Goal: Transaction & Acquisition: Purchase product/service

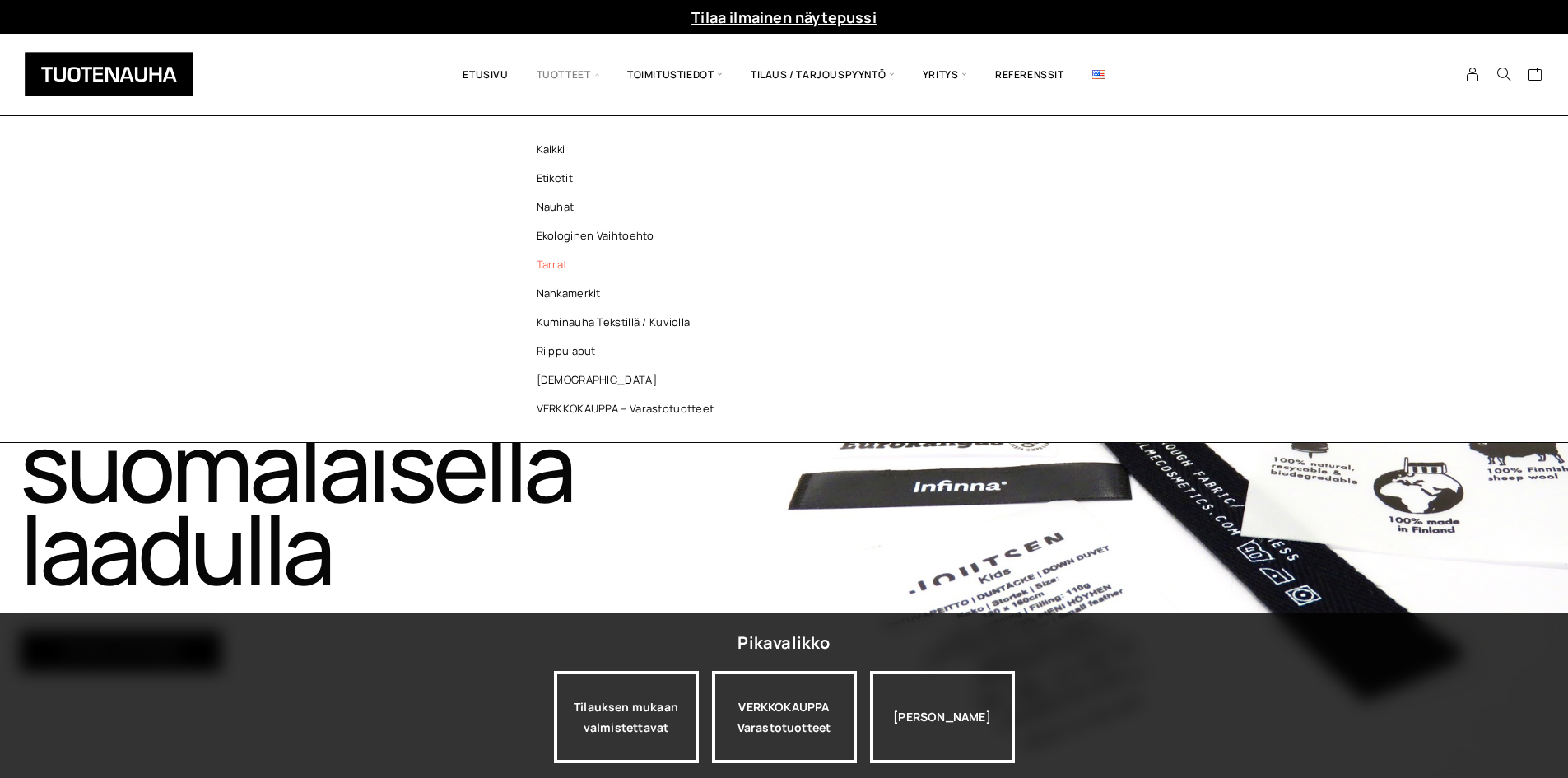
click at [549, 266] on link "Tarrat" at bounding box center [630, 265] width 239 height 29
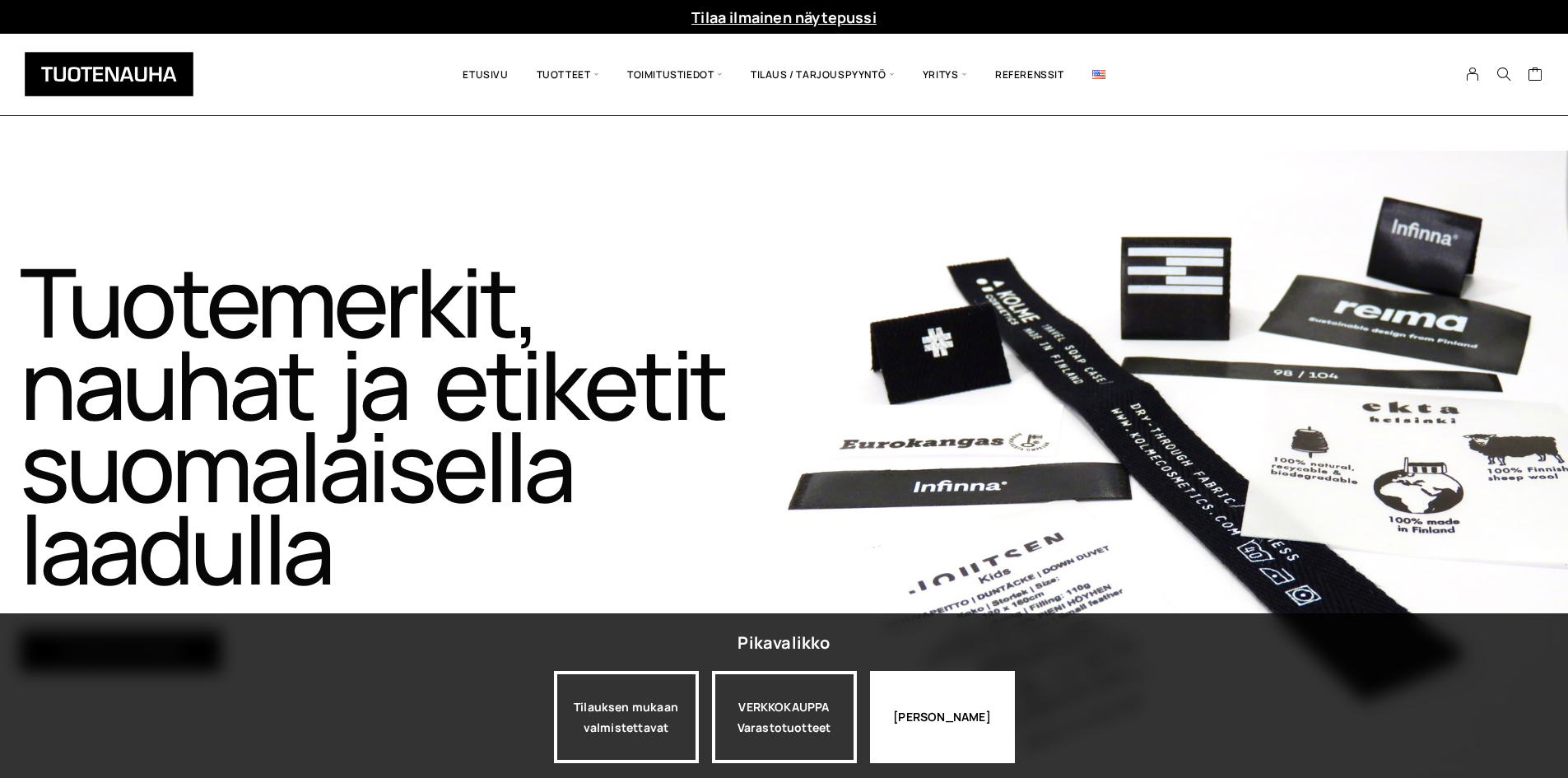
click at [936, 687] on div "Jatka katselua" at bounding box center [942, 718] width 144 height 92
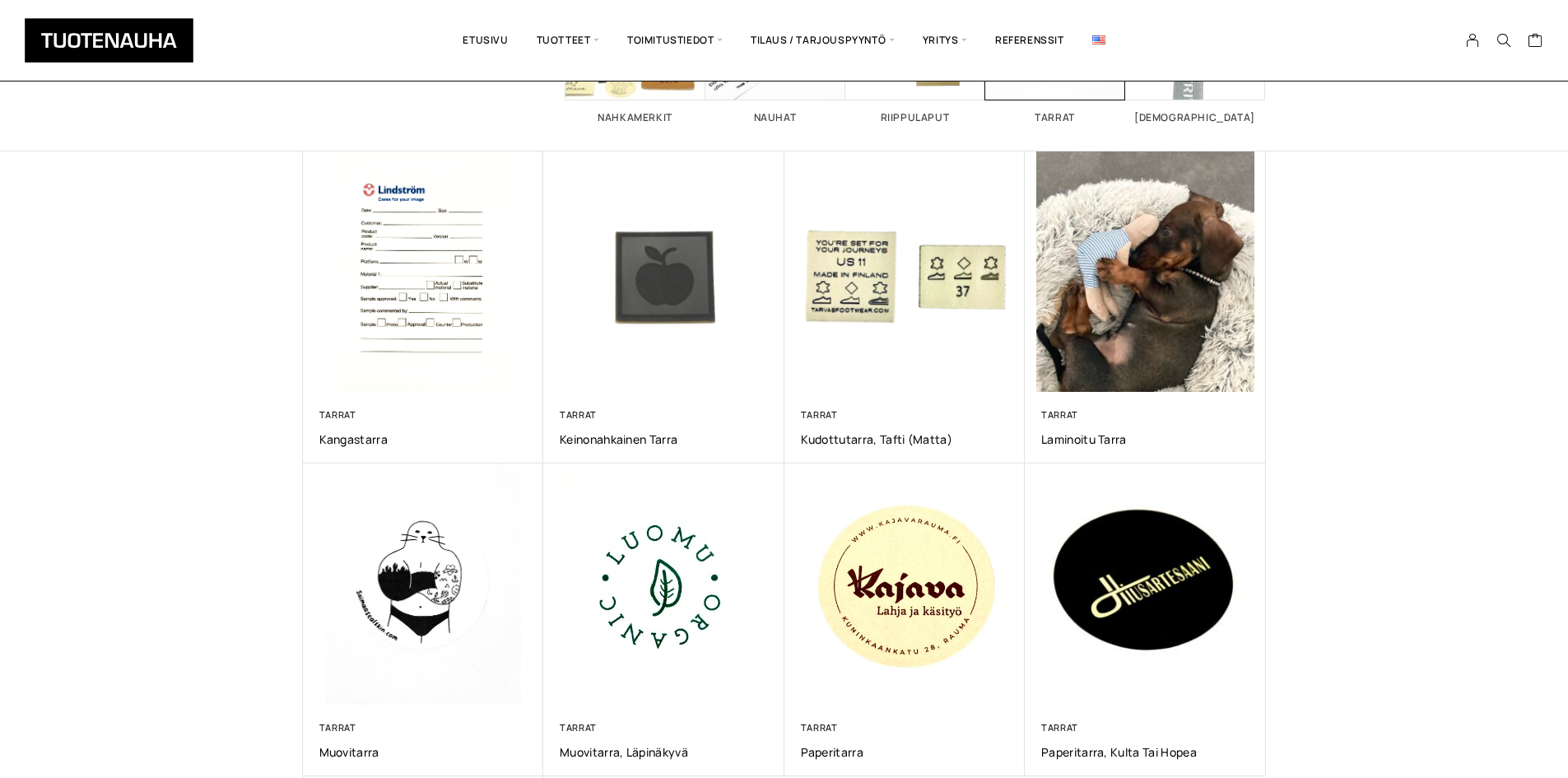
scroll to position [247, 0]
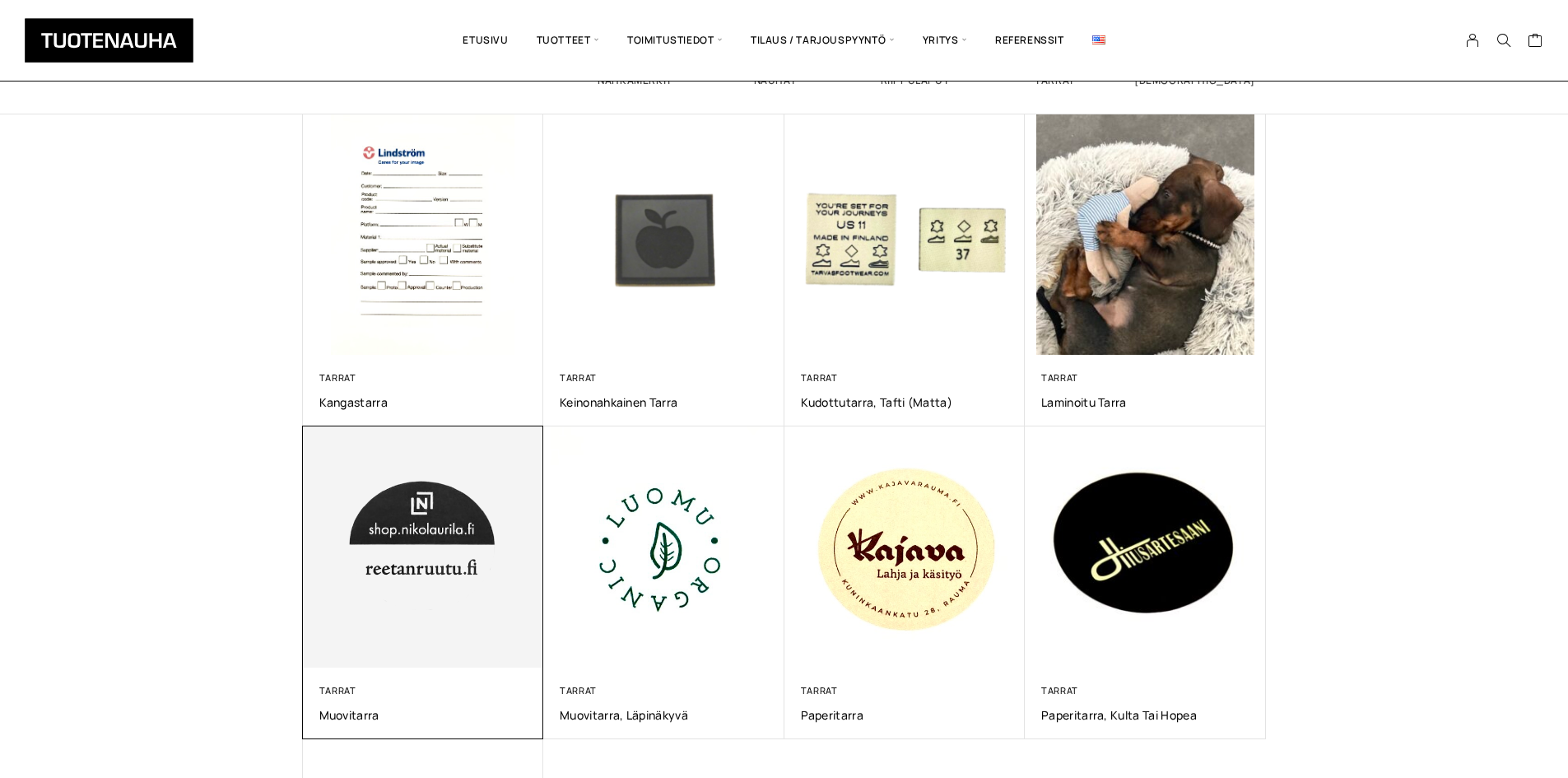
click at [370, 574] on img at bounding box center [422, 547] width 253 height 253
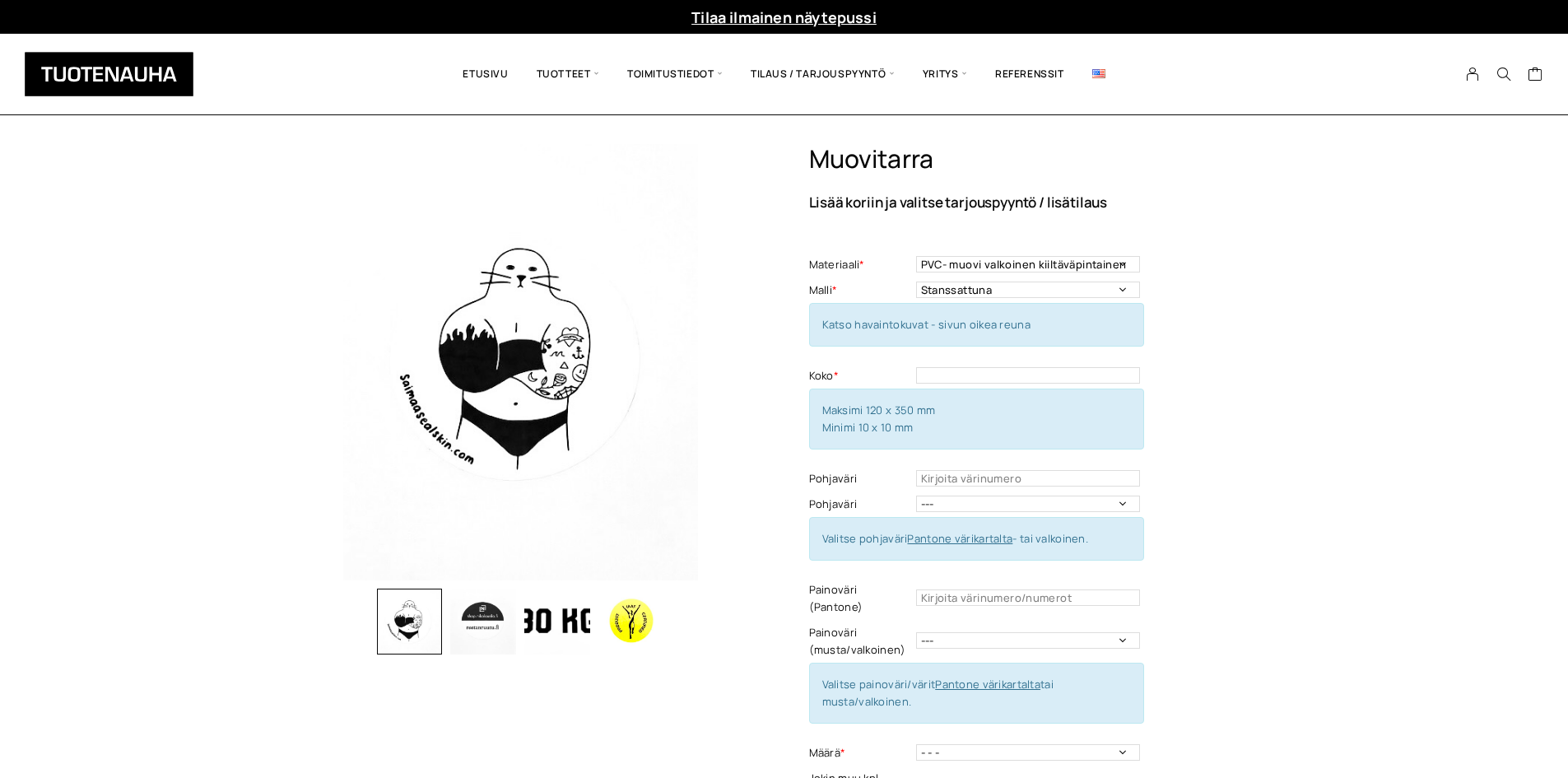
click at [1221, 344] on div "Muovitarra Lisää koriin ja valitse tarjouspyyntö / lisätilaus Materiaali * PVC-…" at bounding box center [1037, 596] width 457 height 903
click at [1082, 270] on select "PVC- muovi valkoinen kiiltäväpintainen" at bounding box center [1028, 265] width 224 height 17
click at [464, 625] on img "button" at bounding box center [483, 622] width 66 height 66
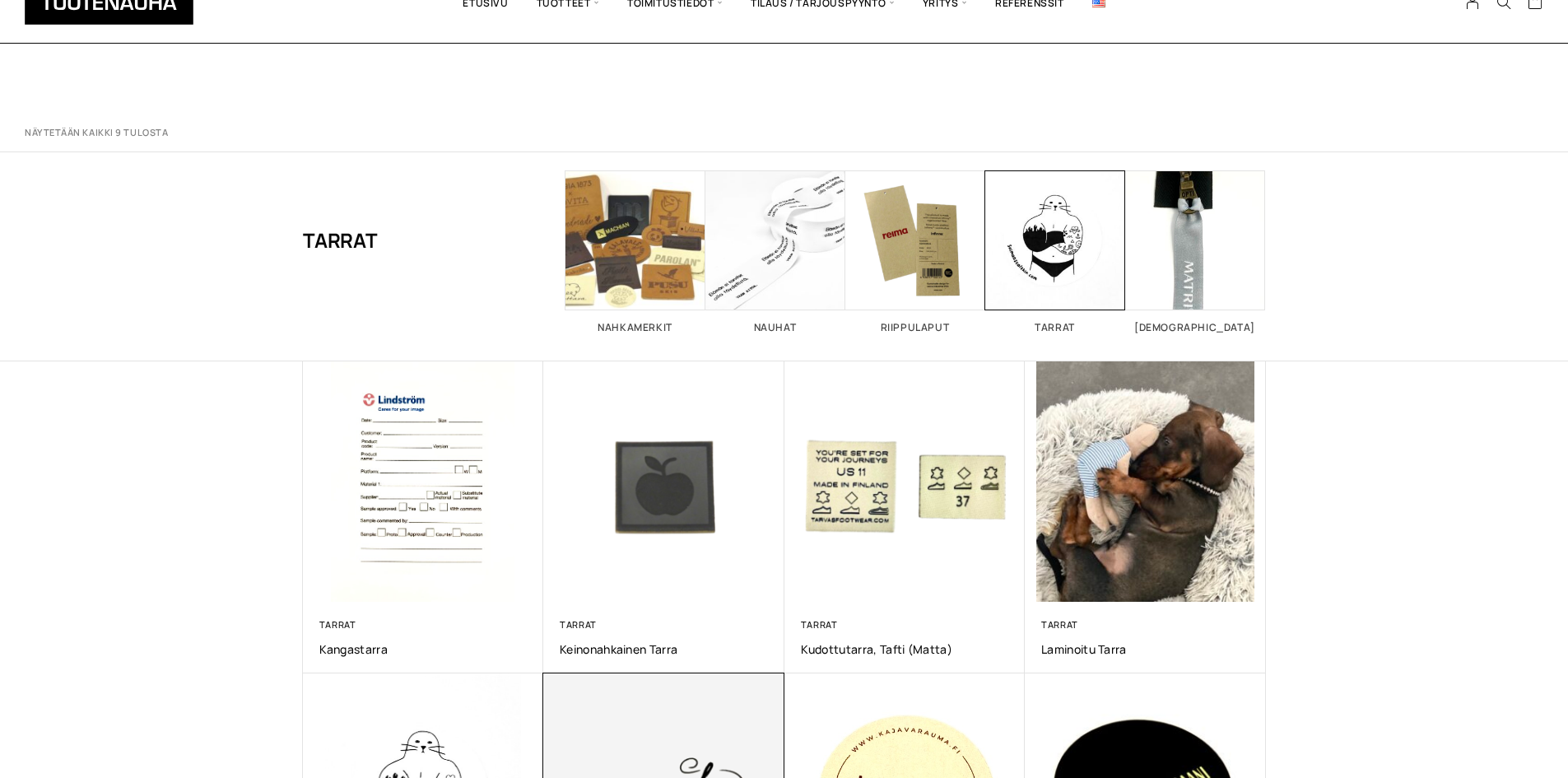
scroll to position [247, 0]
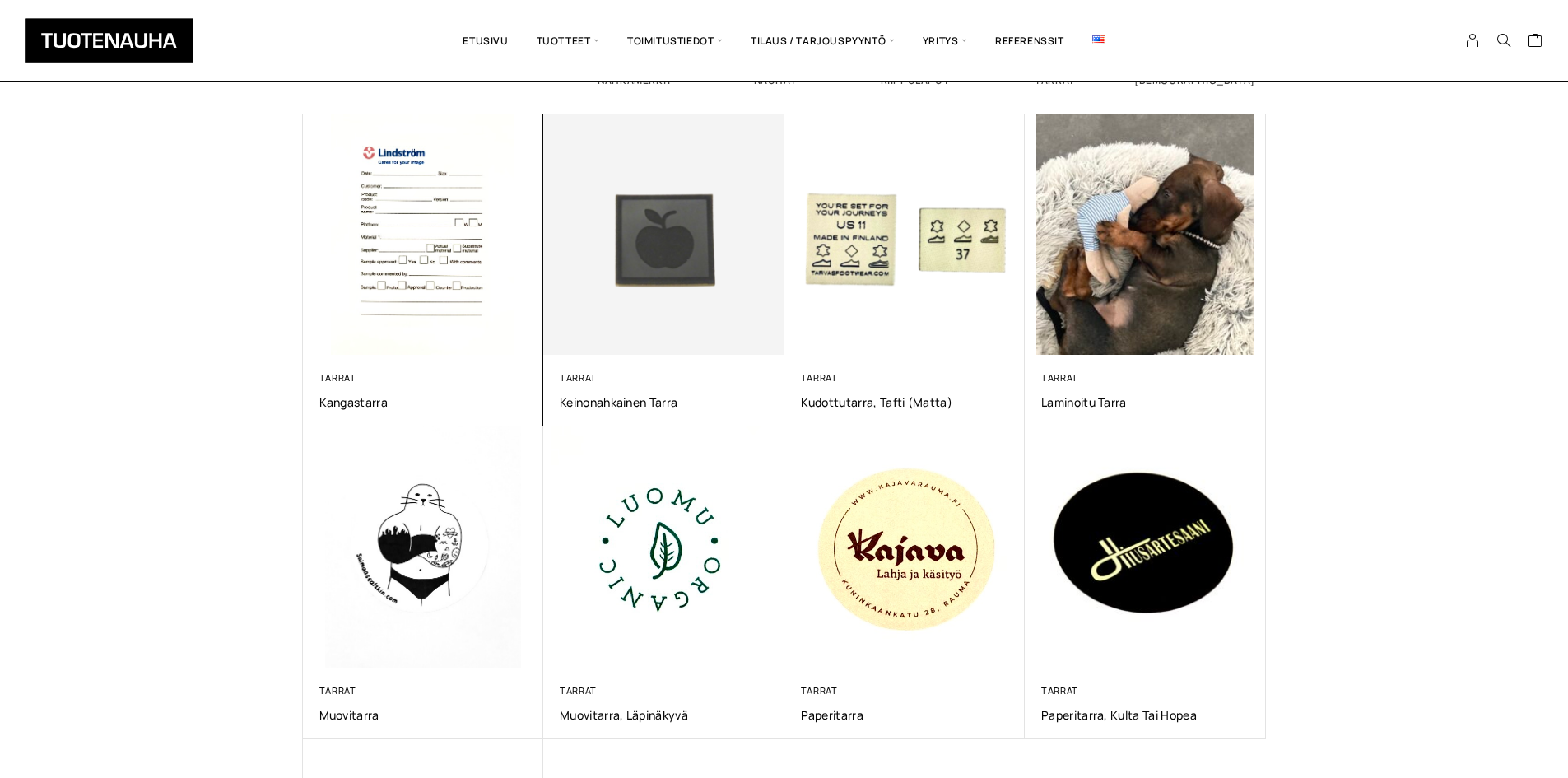
click at [709, 308] on img at bounding box center [663, 234] width 241 height 241
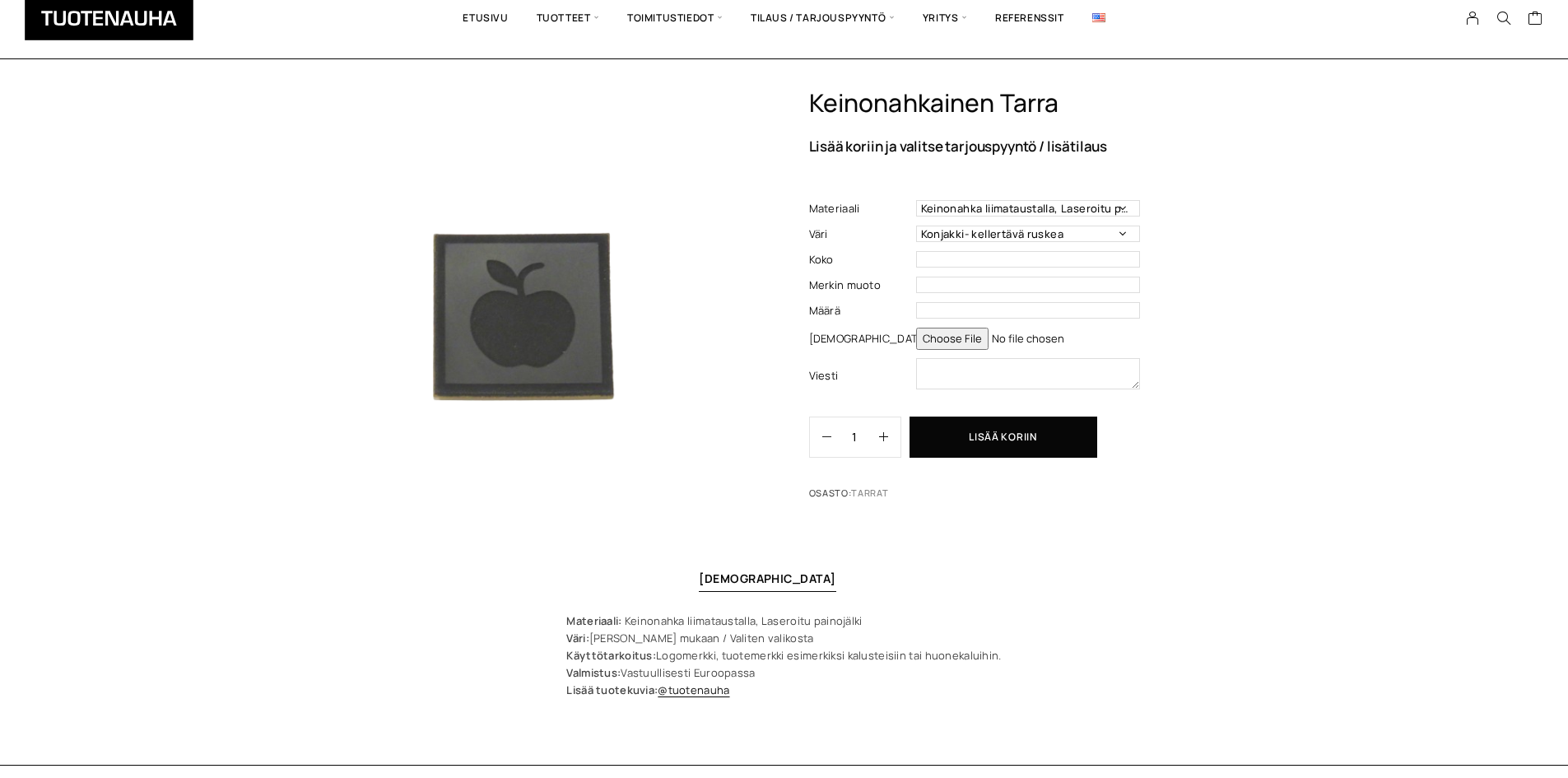
scroll to position [82, 0]
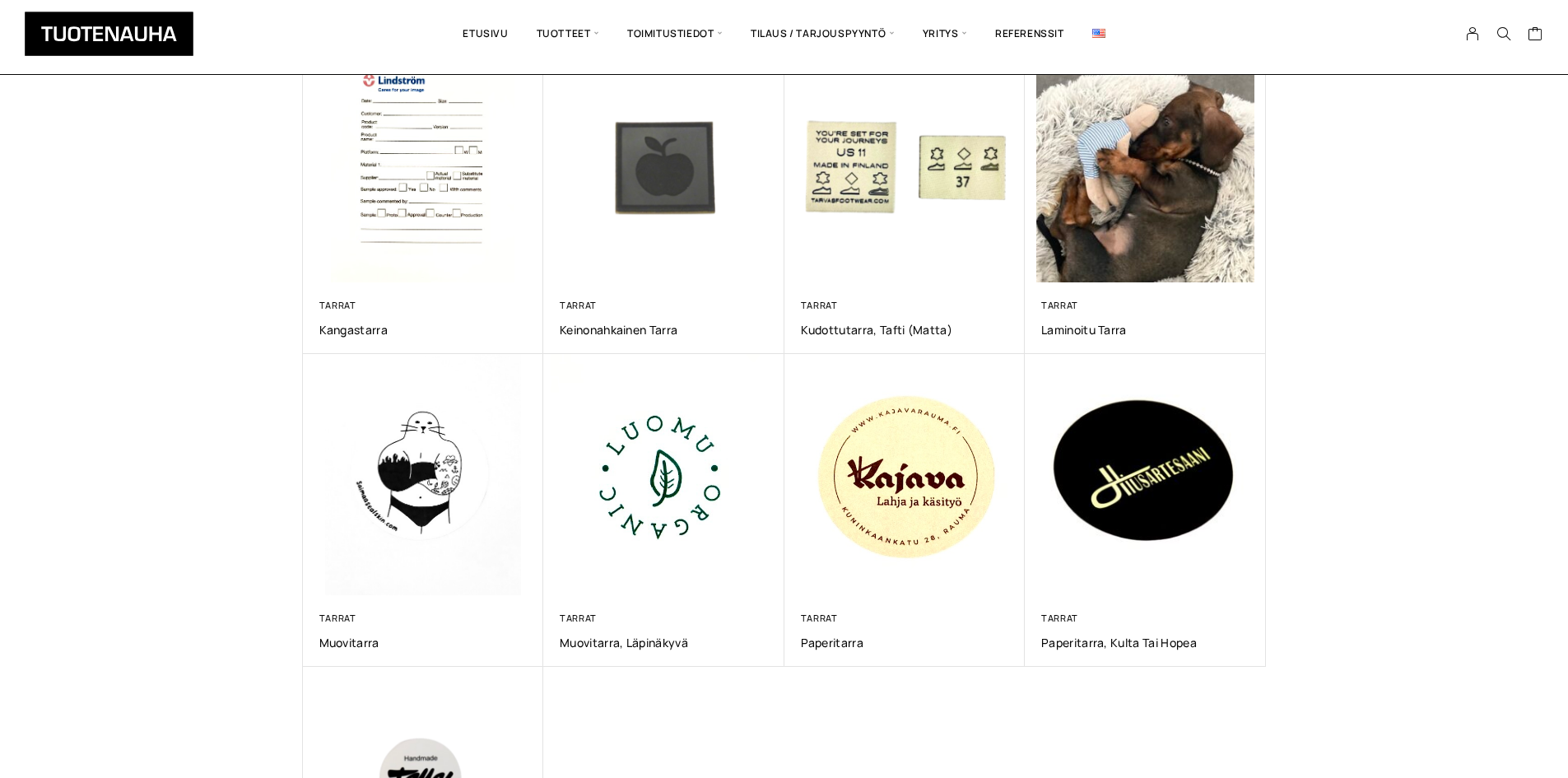
scroll to position [659, 0]
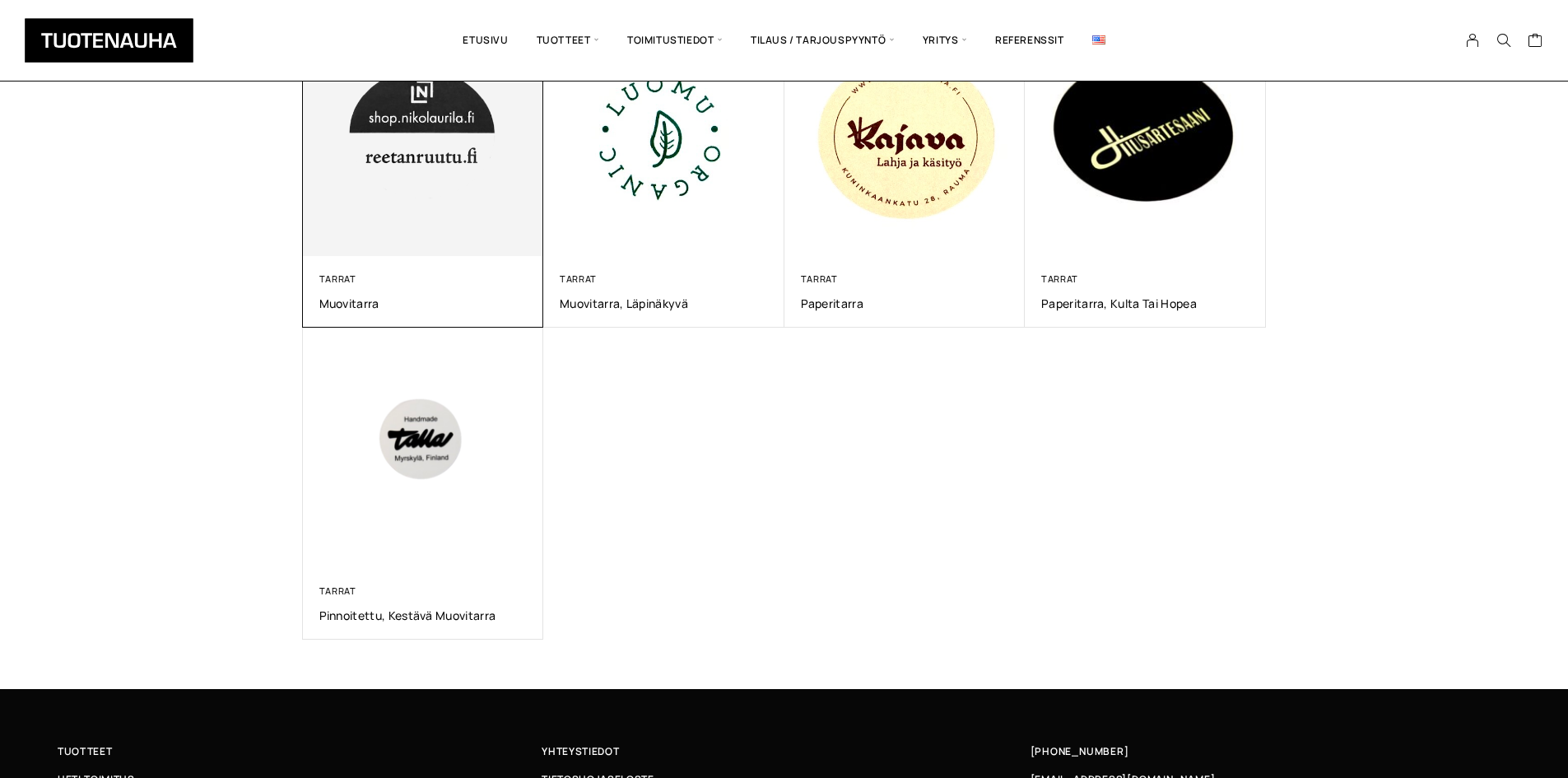
click at [435, 255] on img at bounding box center [422, 135] width 253 height 253
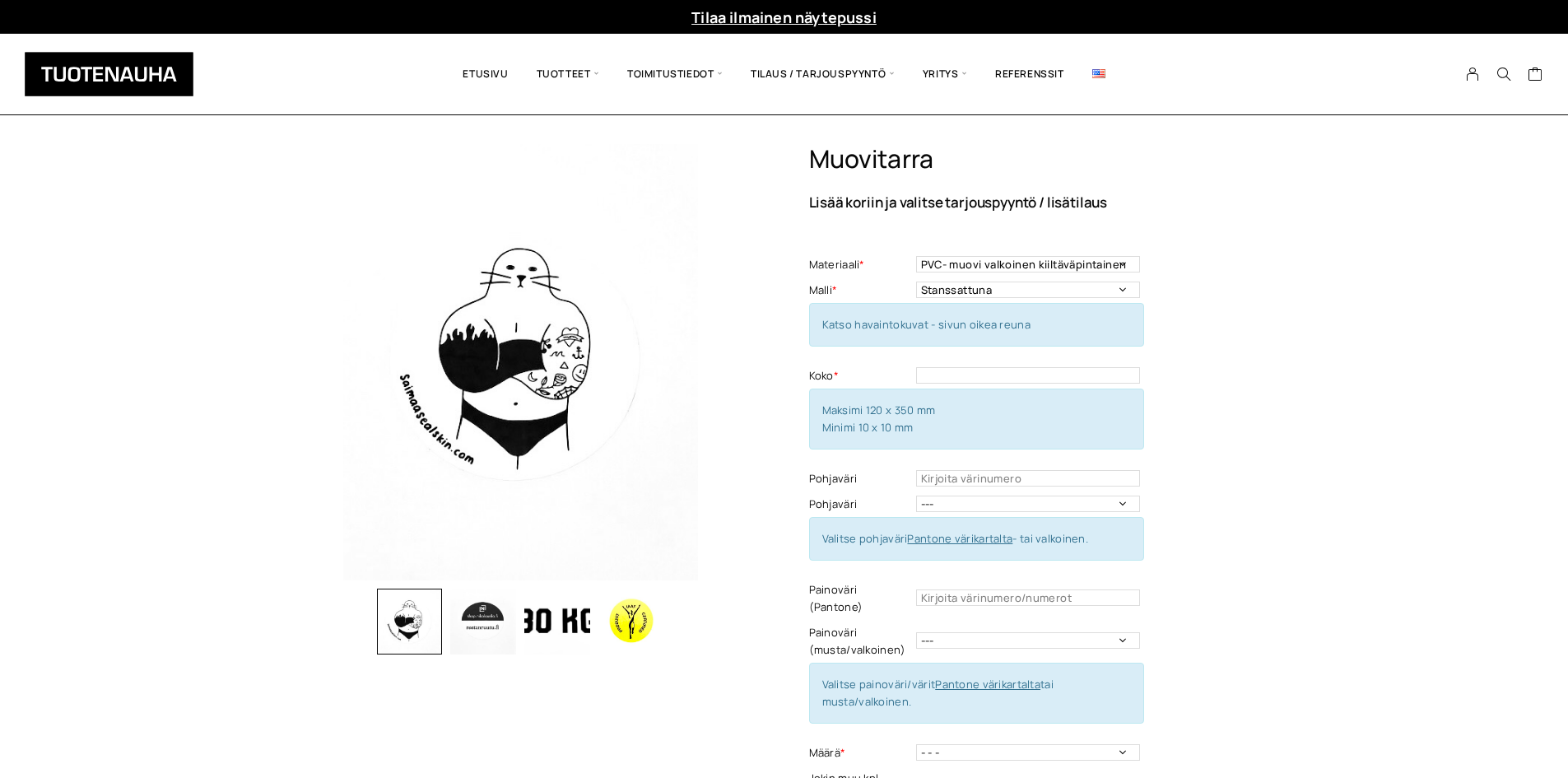
click at [144, 408] on div "Muovitarra Lisää koriin ja valitse tarjouspyyntö / lisätilaus Materiaali * PVC-…" at bounding box center [784, 739] width 1568 height 1189
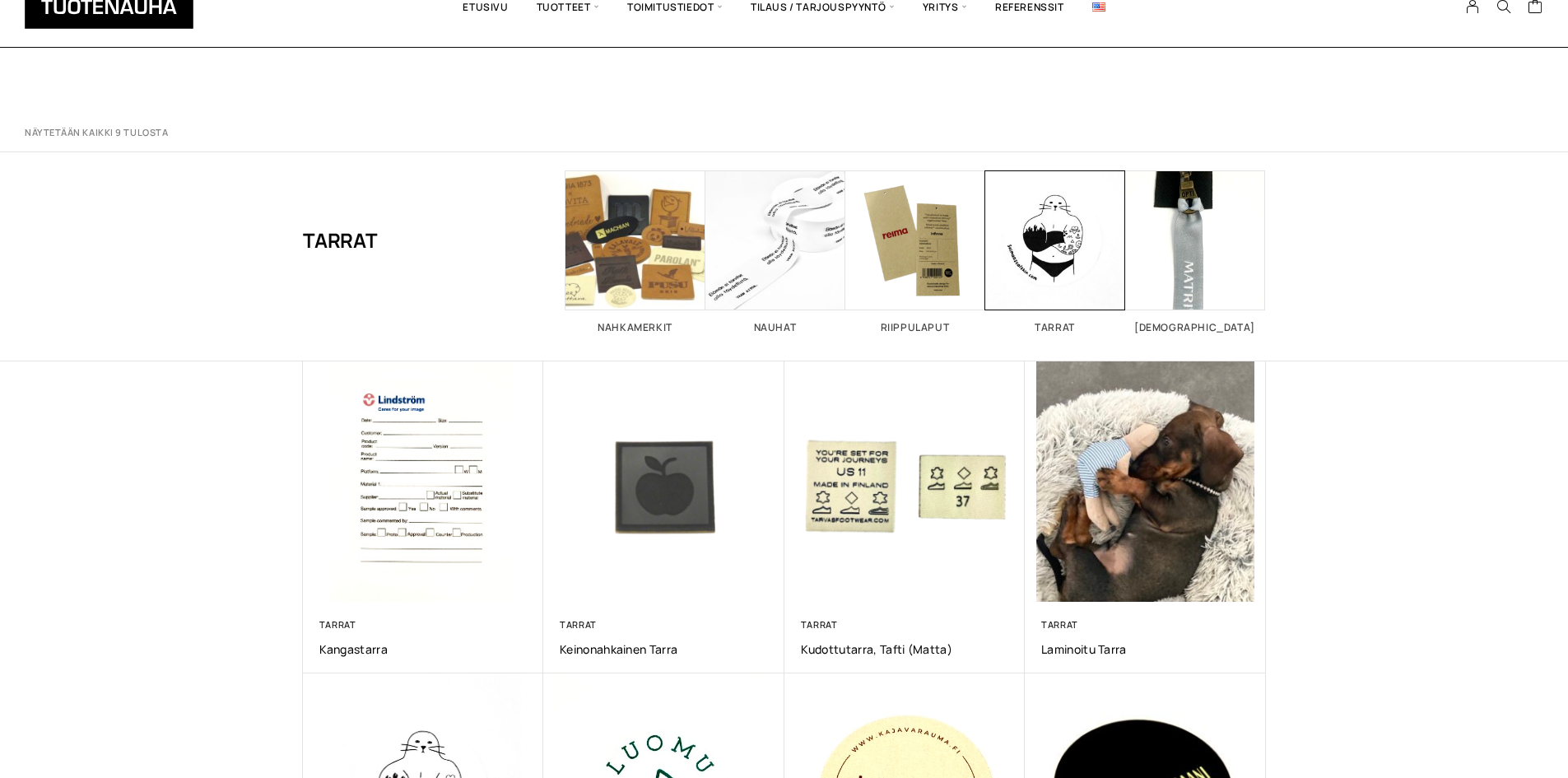
scroll to position [659, 0]
